Goal: Navigation & Orientation: Understand site structure

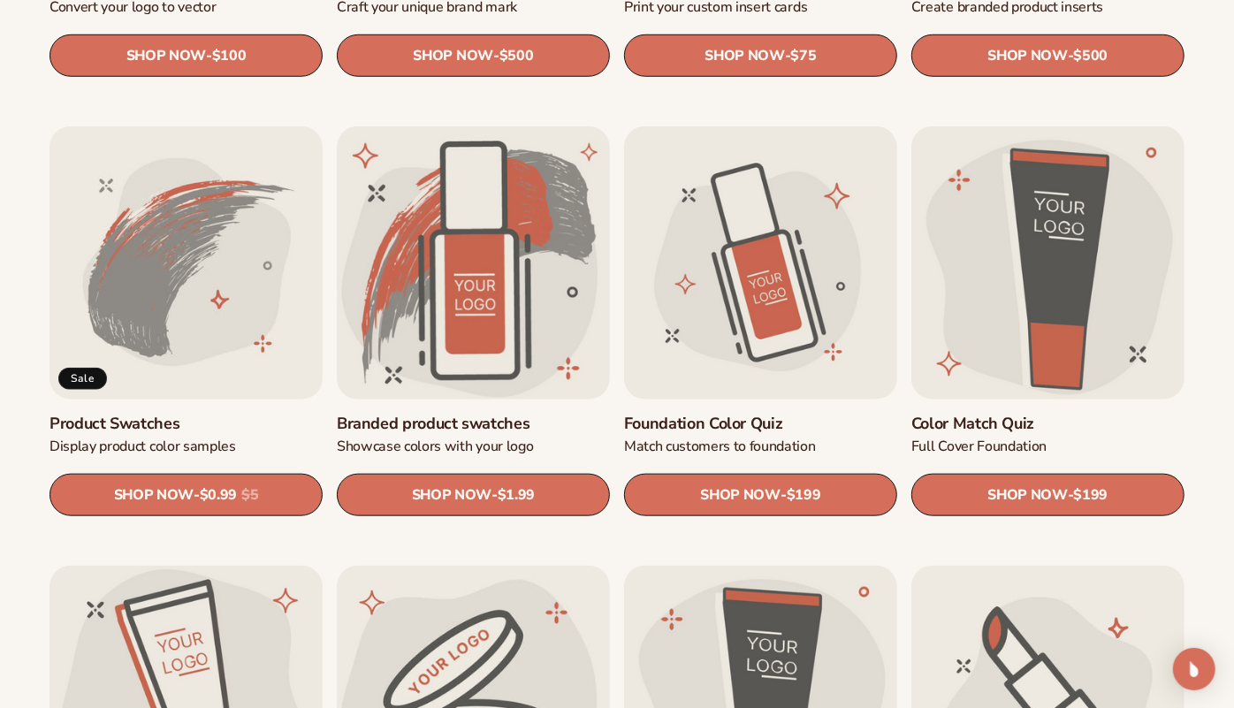
scroll to position [926, 0]
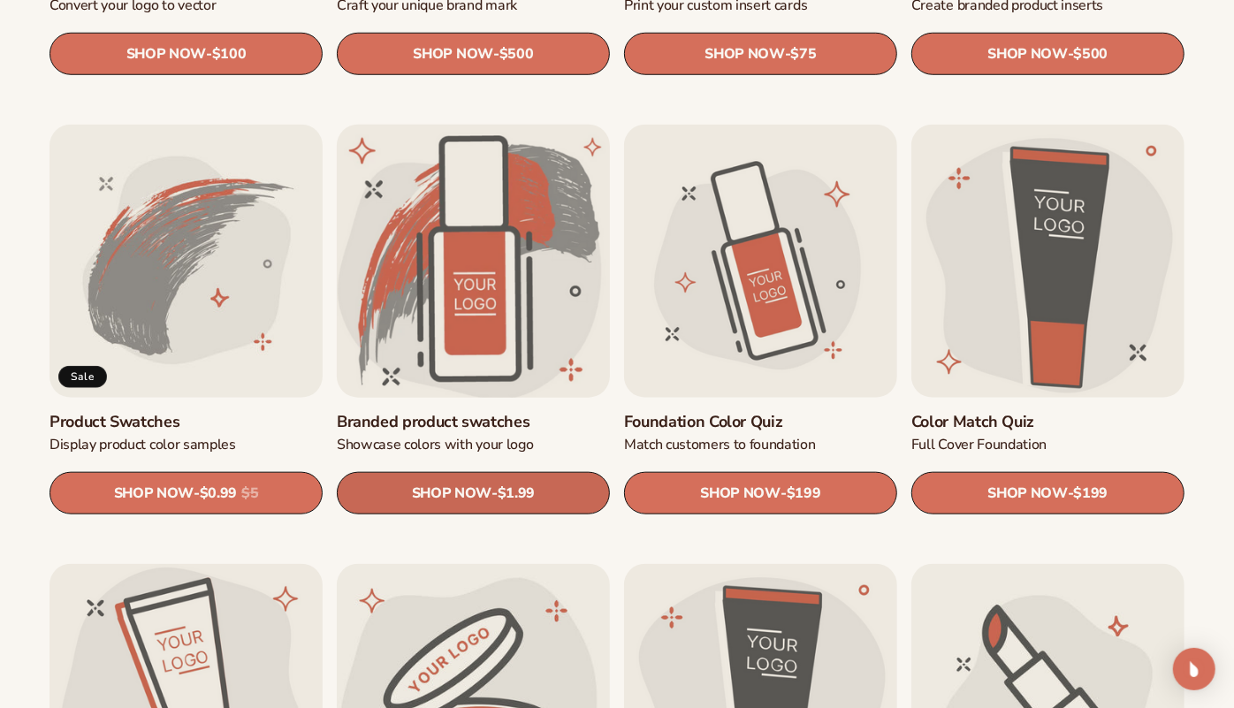
click at [469, 495] on span "SHOP NOW" at bounding box center [452, 492] width 80 height 17
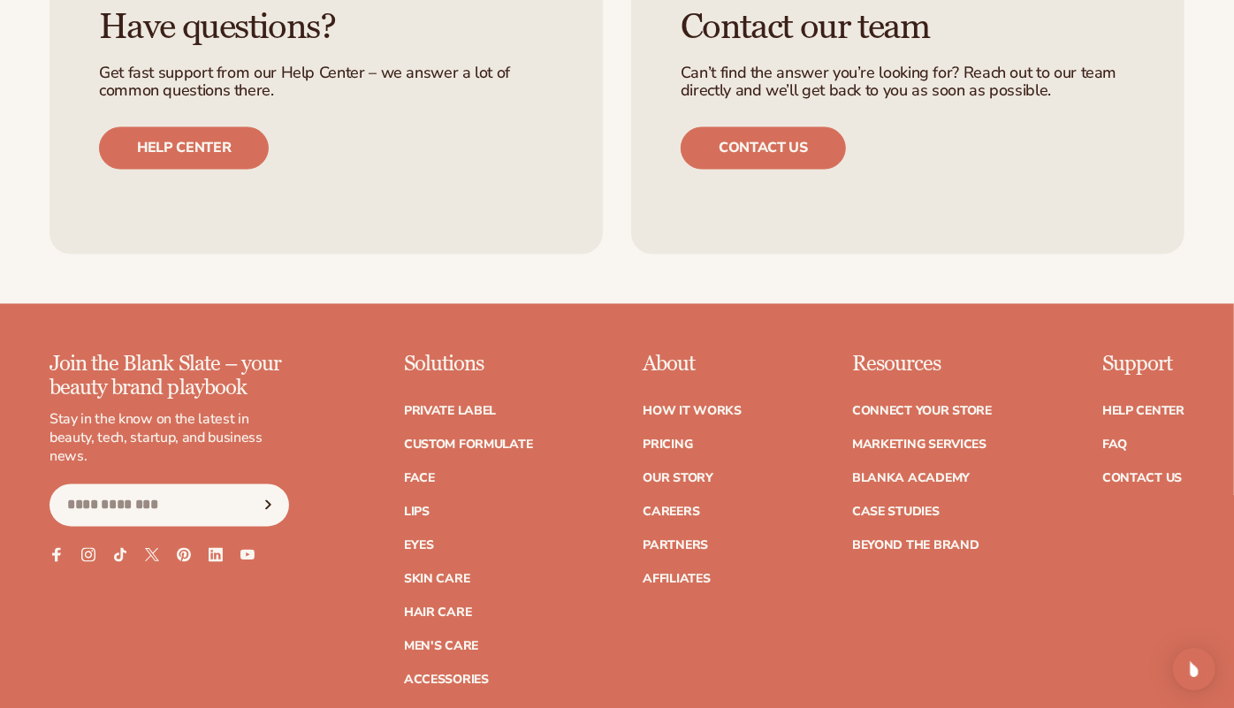
scroll to position [1977, 0]
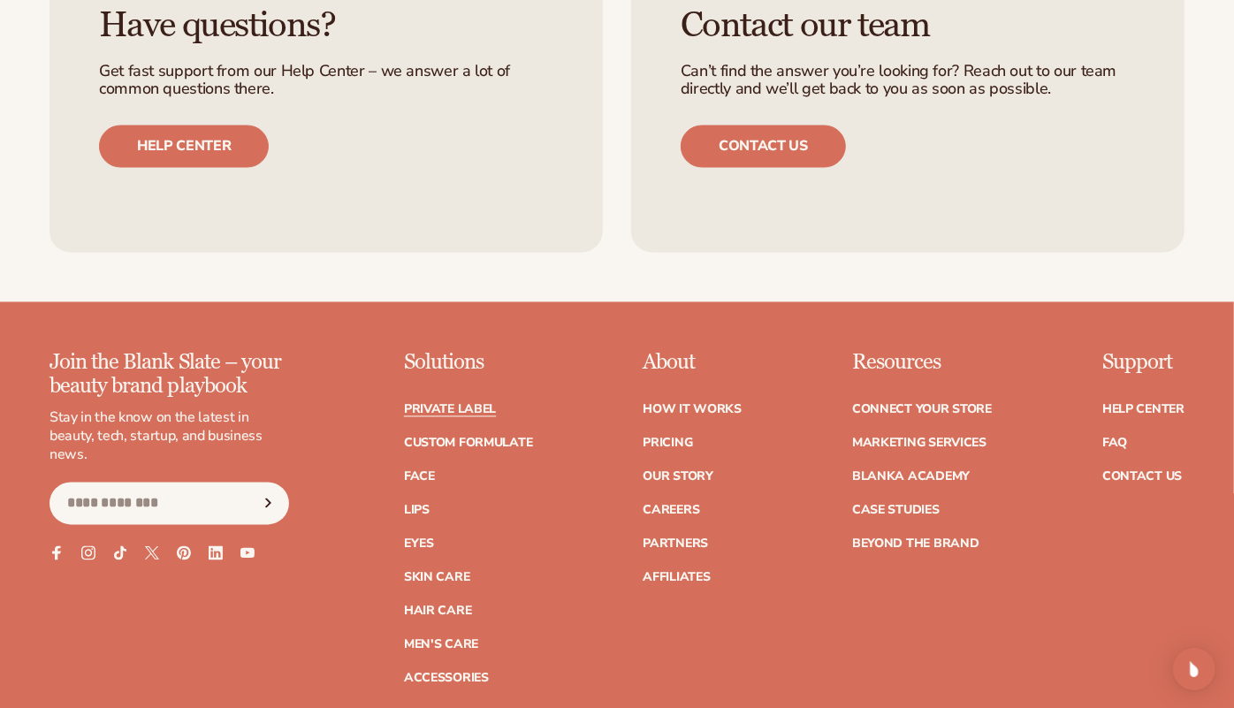
click at [458, 406] on link "Private label" at bounding box center [450, 410] width 92 height 12
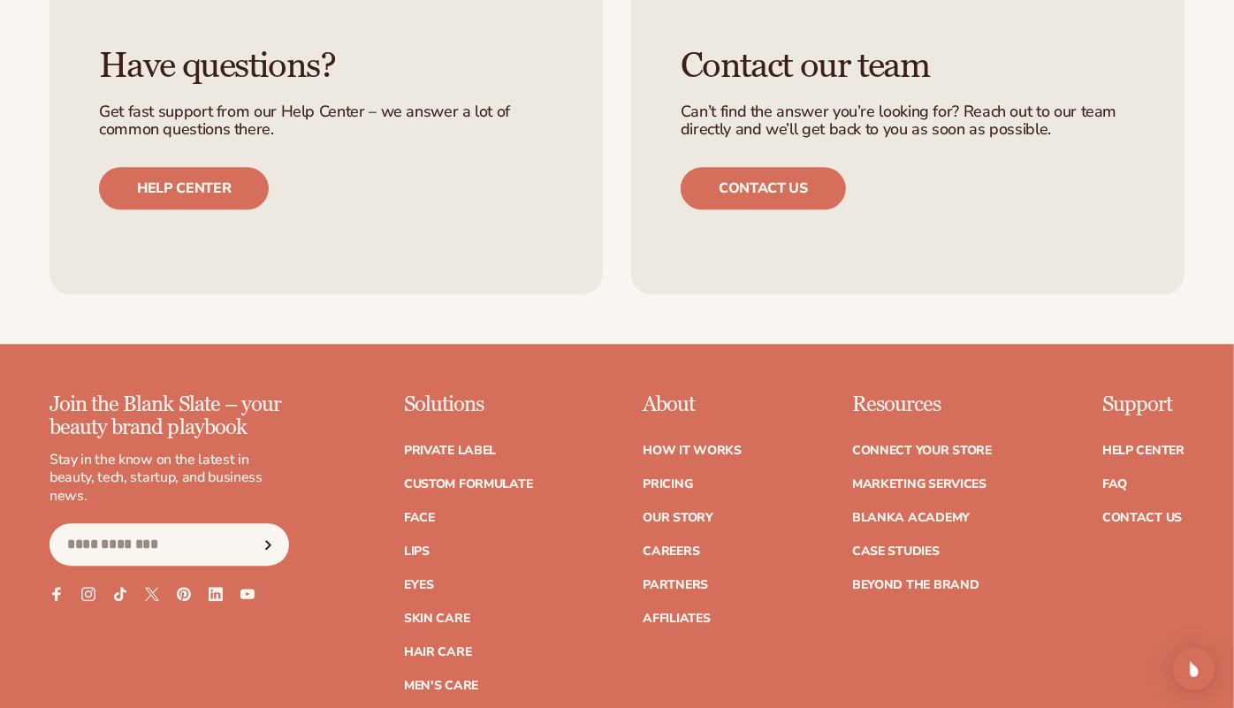
scroll to position [2868, 0]
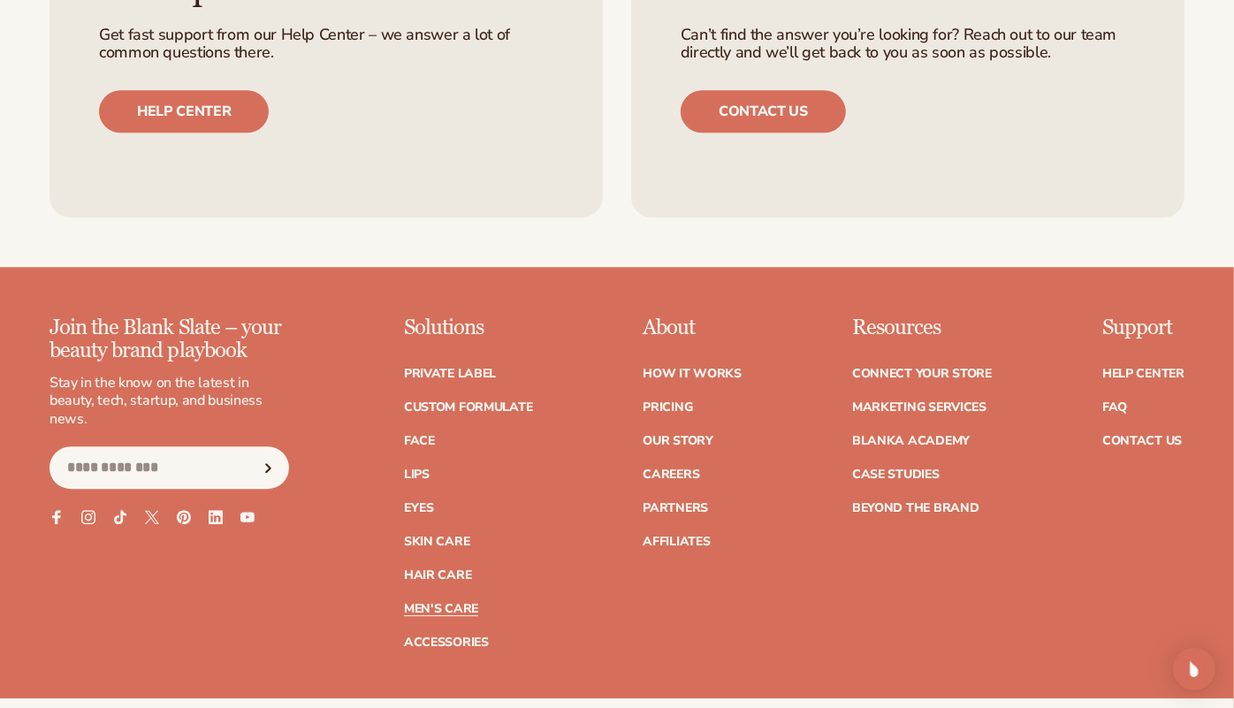
click at [443, 603] on link "Men's Care" at bounding box center [441, 609] width 74 height 12
